Goal: Transaction & Acquisition: Purchase product/service

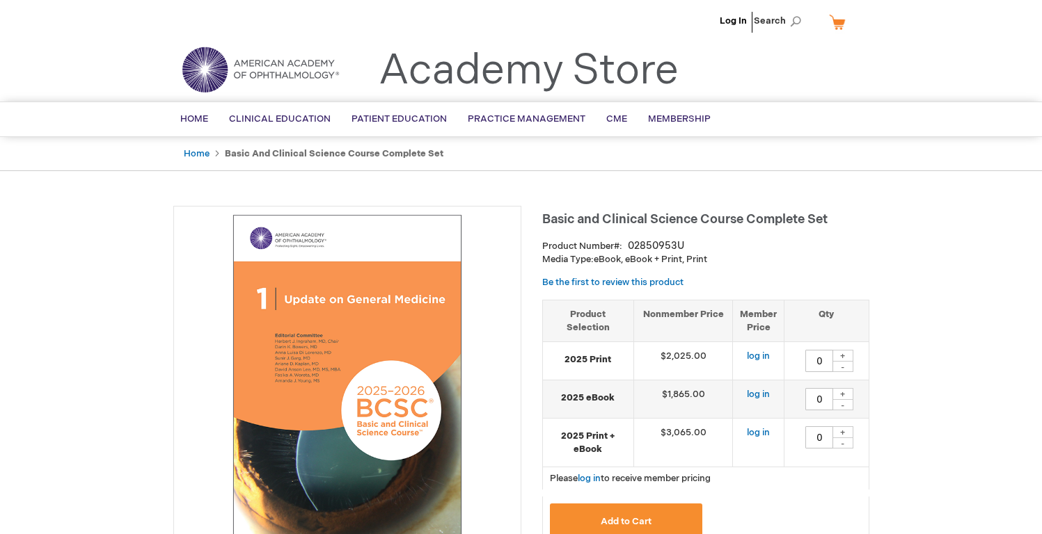
type input "0"
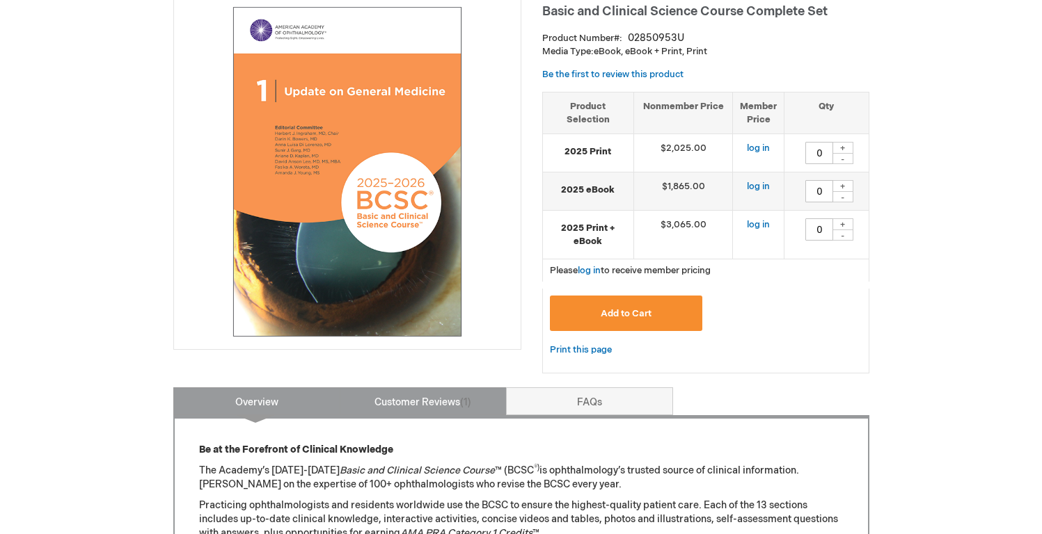
scroll to position [148, 0]
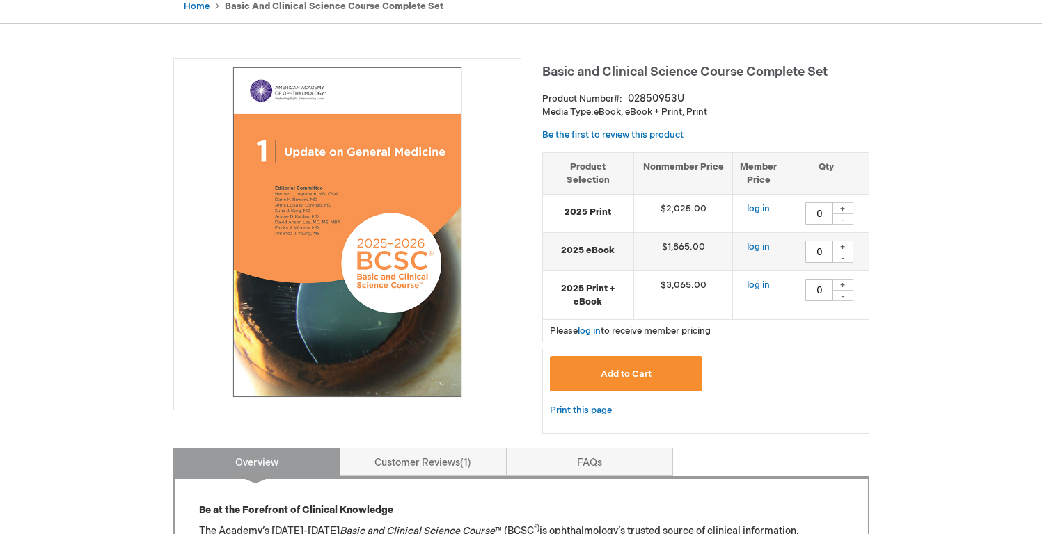
click at [587, 72] on span "Basic and Clinical Science Course Complete Set" at bounding box center [684, 72] width 285 height 15
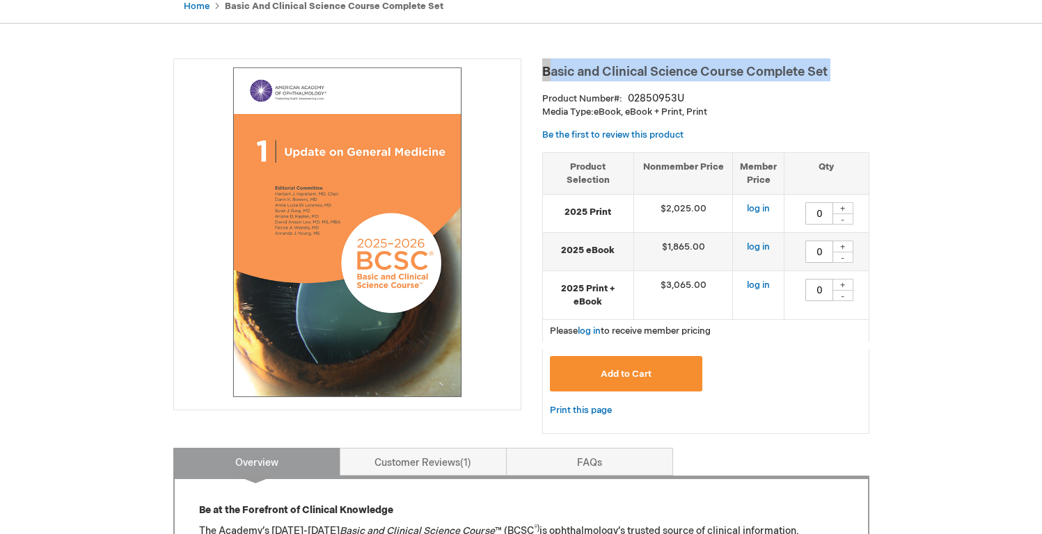
click at [587, 72] on span "Basic and Clinical Science Course Complete Set" at bounding box center [684, 72] width 285 height 15
copy div "Basic and Clinical Science Course Complete Set"
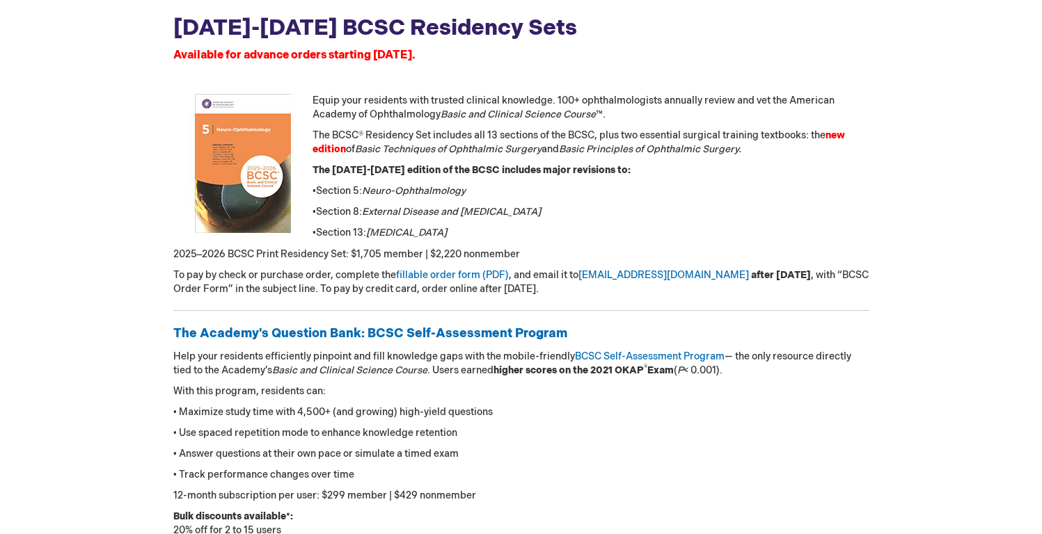
scroll to position [185, 0]
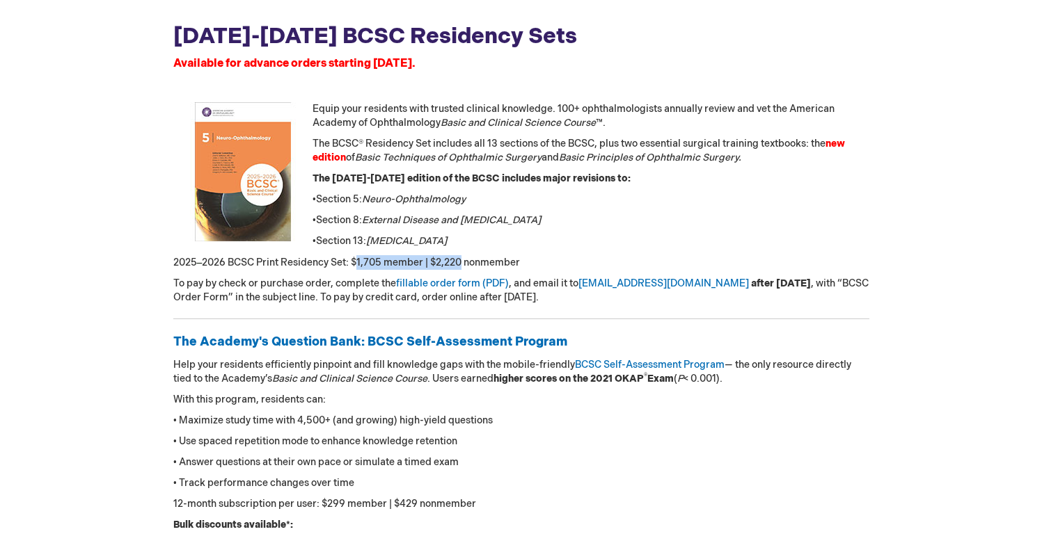
drag, startPoint x: 356, startPoint y: 267, endPoint x: 461, endPoint y: 262, distance: 105.2
click at [461, 262] on p "2025 – 2026 BCSC Print Residency Set: $1,705 member | $2,220 nonmember" at bounding box center [521, 262] width 696 height 15
drag, startPoint x: 482, startPoint y: 262, endPoint x: 524, endPoint y: 265, distance: 41.9
click at [486, 263] on p "2025 – 2026 BCSC Print Residency Set: $1,705 member | $2,220 nonmember" at bounding box center [521, 262] width 696 height 15
click at [528, 260] on p "2025 – 2026 BCSC Print Residency Set: $1,705 member | $2,220 nonmember" at bounding box center [521, 262] width 696 height 15
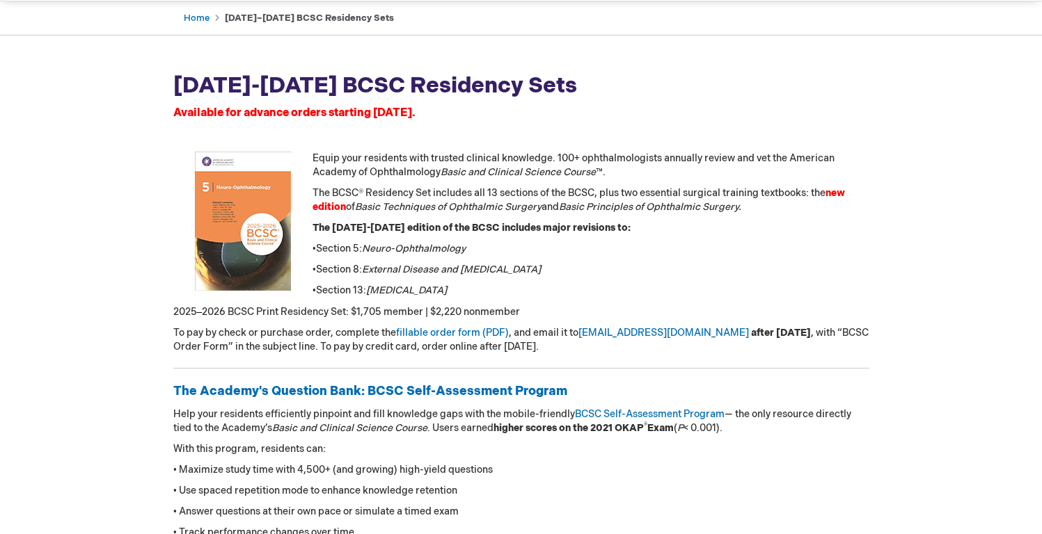
scroll to position [134, 0]
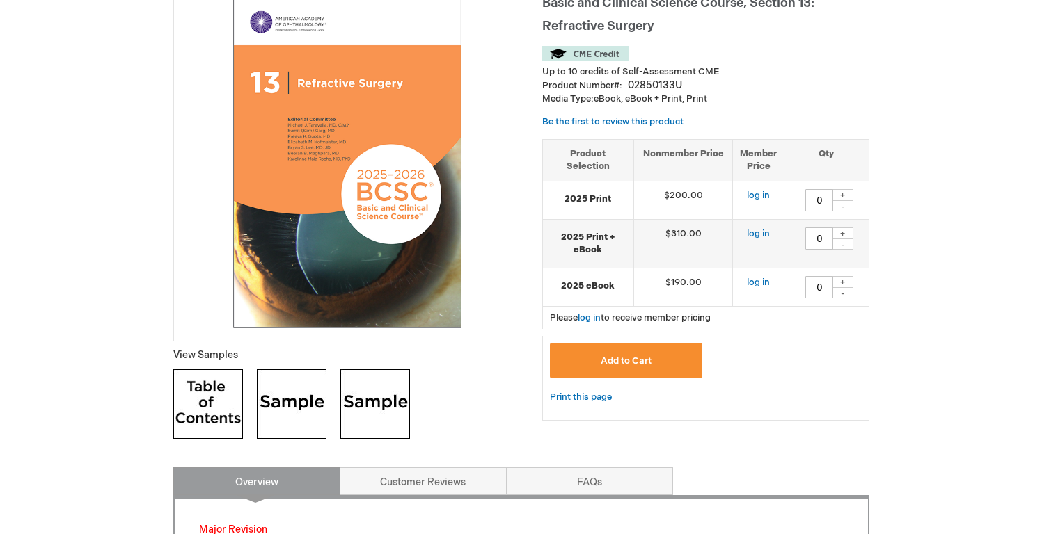
scroll to position [216, 0]
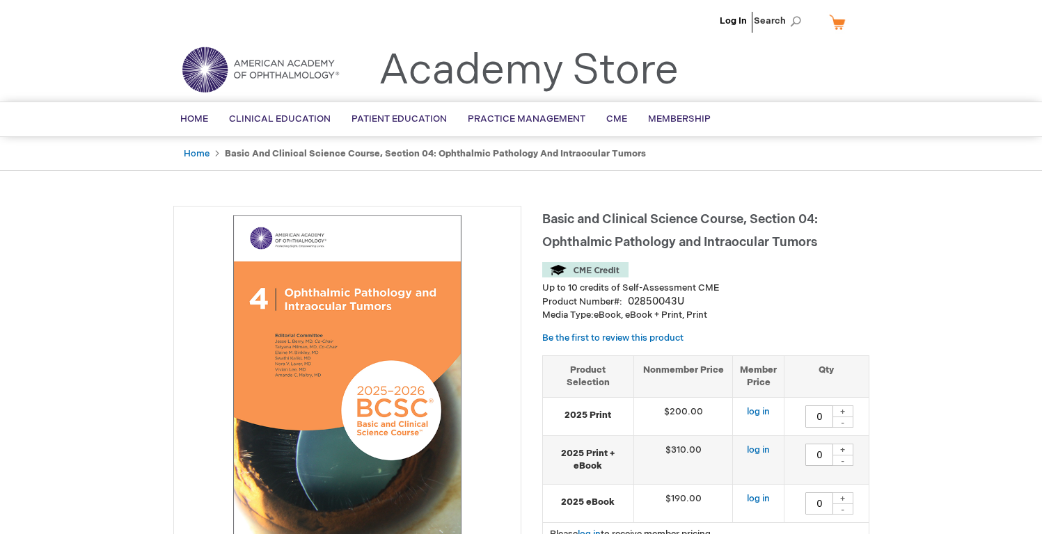
scroll to position [56, 0]
